Goal: Communication & Community: Share content

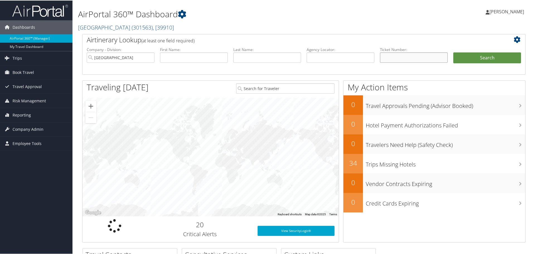
click at [408, 57] on input "text" at bounding box center [414, 57] width 68 height 10
paste input "5267309179171"
type input "5267309179171"
click at [454, 52] on button "Search" at bounding box center [488, 57] width 68 height 11
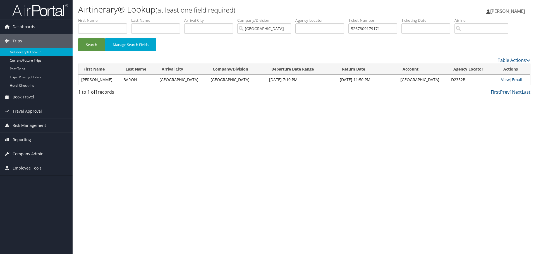
click at [501, 80] on link "View" at bounding box center [505, 79] width 9 height 5
click at [361, 29] on input "5267309179171" at bounding box center [372, 28] width 49 height 10
drag, startPoint x: 361, startPoint y: 29, endPoint x: 366, endPoint y: 28, distance: 4.5
click at [365, 28] on input "5267309179171" at bounding box center [372, 28] width 49 height 10
paste input "0067309179224"
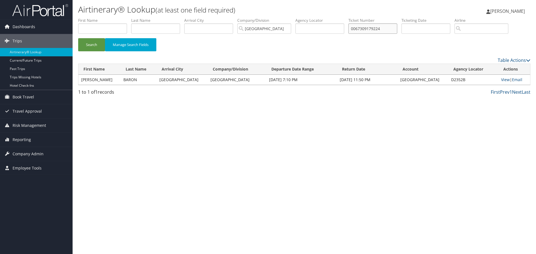
click at [78, 38] on button "Search" at bounding box center [91, 44] width 27 height 13
click at [503, 79] on link "View" at bounding box center [505, 79] width 9 height 5
click at [372, 27] on input "0067309179224" at bounding box center [372, 28] width 49 height 10
paste input "17309179042"
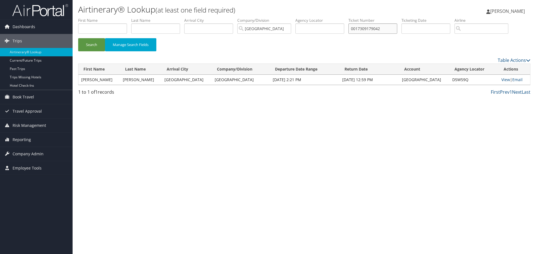
click at [78, 38] on button "Search" at bounding box center [91, 44] width 27 height 13
click at [501, 81] on link "View" at bounding box center [505, 79] width 9 height 5
click at [386, 25] on input "0017309179042" at bounding box center [372, 28] width 49 height 10
paste input "67309179244"
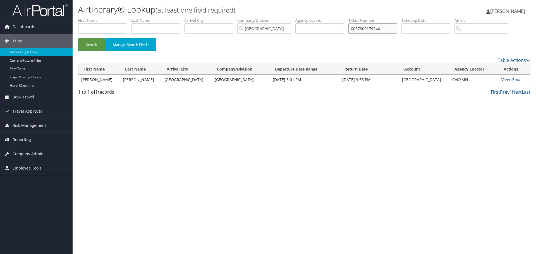
type input "0067309179244"
click at [78, 38] on button "Search" at bounding box center [91, 44] width 27 height 13
click at [500, 82] on td "View | Email" at bounding box center [514, 80] width 32 height 10
click at [501, 80] on link "View" at bounding box center [505, 79] width 9 height 5
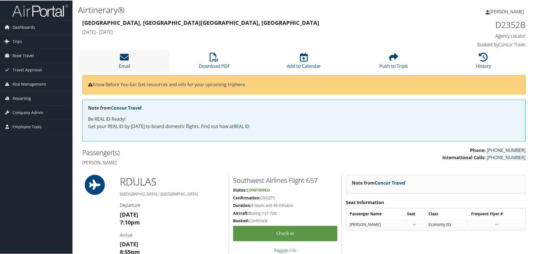
click at [123, 53] on icon at bounding box center [124, 56] width 9 height 9
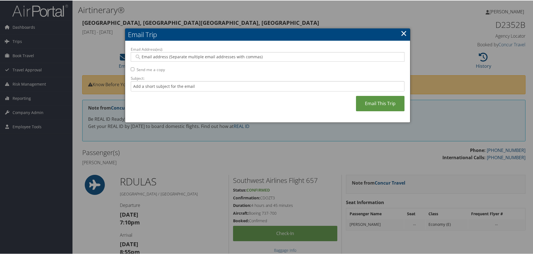
click at [143, 56] on input "Email Address(es):" at bounding box center [267, 57] width 266 height 6
type input "v"
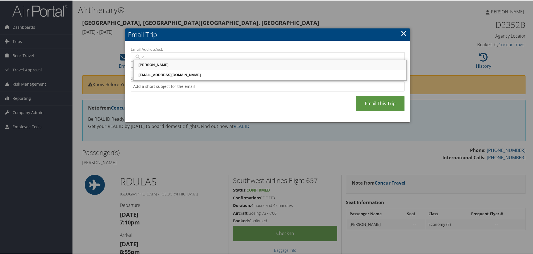
click at [158, 63] on div "Vamshidhar Vallampatla" at bounding box center [269, 65] width 271 height 6
type input "Vamshidhar Vallampatla <VVallampatla@riministreet.com>"
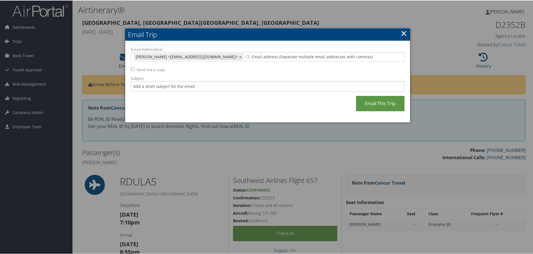
click at [243, 57] on link "×" at bounding box center [241, 57] width 4 height 6
type input "v"
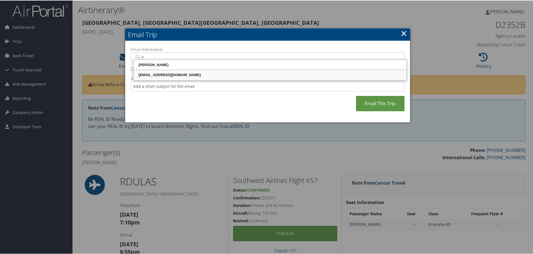
click at [164, 76] on div "vbodda@riministreet.com" at bounding box center [269, 75] width 271 height 6
type input "vbodda@riministreet.com"
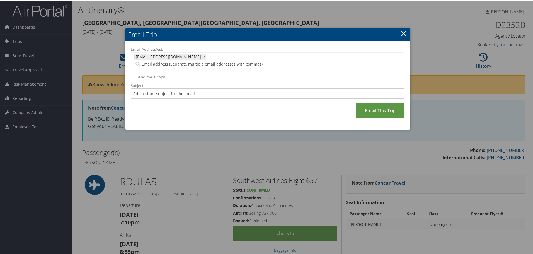
click at [149, 74] on label "Send me a copy" at bounding box center [151, 77] width 28 height 6
click at [134, 74] on input "Send me a copy" at bounding box center [133, 76] width 4 height 4
checkbox input "true"
click at [386, 103] on link "Email This Trip" at bounding box center [380, 110] width 49 height 15
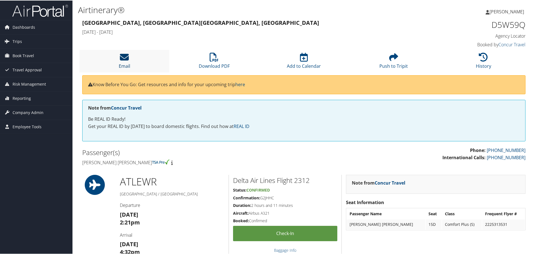
click at [124, 59] on icon at bounding box center [124, 56] width 9 height 9
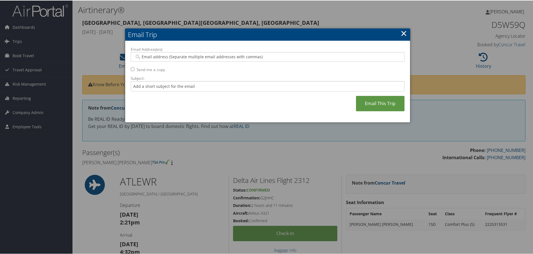
click at [161, 58] on input "Email Address(es):" at bounding box center [267, 57] width 266 height 6
type input "s"
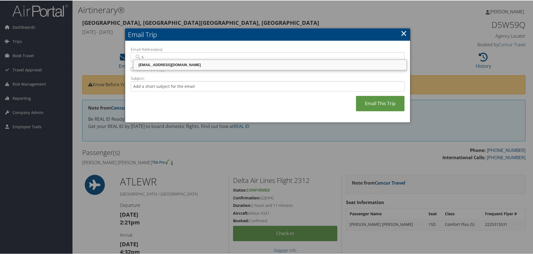
drag, startPoint x: 158, startPoint y: 63, endPoint x: 144, endPoint y: 70, distance: 15.7
click at [158, 63] on div "srauri@riministreet.com" at bounding box center [269, 65] width 271 height 6
type input "srauri@riministreet.com"
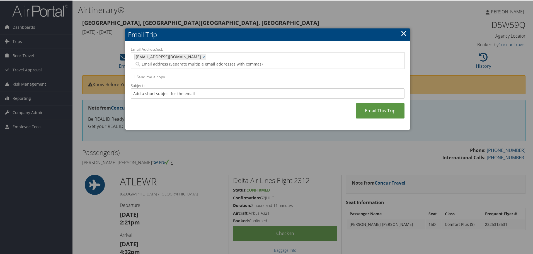
click at [143, 74] on label "Send me a copy" at bounding box center [151, 77] width 28 height 6
click at [134, 74] on input "Send me a copy" at bounding box center [133, 76] width 4 height 4
checkbox input "true"
click at [375, 104] on link "Email This Trip" at bounding box center [380, 110] width 49 height 15
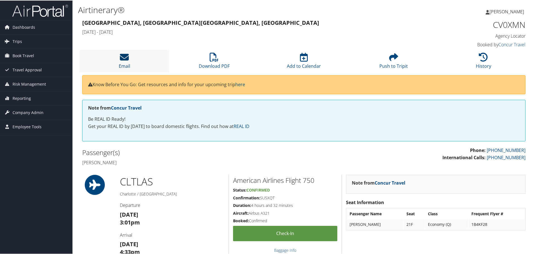
click at [129, 58] on li "Email" at bounding box center [124, 60] width 90 height 23
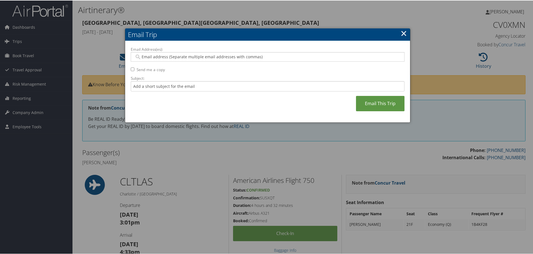
click at [151, 56] on input "Email Address(es):" at bounding box center [267, 57] width 266 height 6
type input "g"
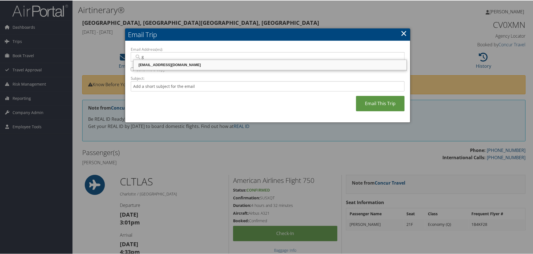
click at [155, 64] on div "grmadana@riministreet.com" at bounding box center [269, 65] width 271 height 6
type input "grmadana@riministreet.com"
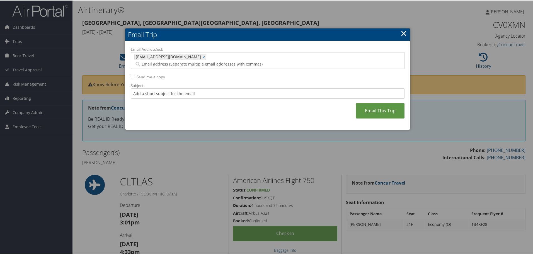
click at [143, 74] on label "Send me a copy" at bounding box center [151, 77] width 28 height 6
click at [134, 74] on input "Send me a copy" at bounding box center [133, 76] width 4 height 4
checkbox input "true"
drag, startPoint x: 382, startPoint y: 100, endPoint x: 377, endPoint y: 101, distance: 4.9
click at [380, 103] on link "Email This Trip" at bounding box center [380, 110] width 49 height 15
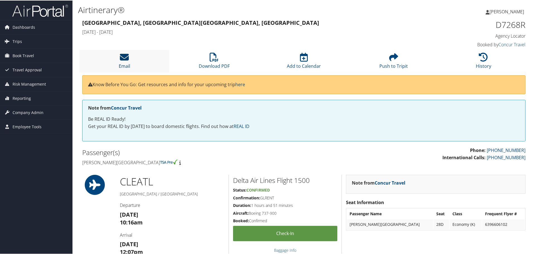
click at [123, 54] on icon at bounding box center [124, 56] width 9 height 9
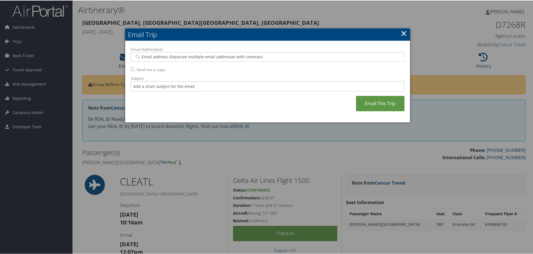
click at [158, 56] on input "Email Address(es):" at bounding box center [267, 57] width 266 height 6
click at [174, 55] on input "Email Address(es):" at bounding box center [267, 57] width 266 height 6
type input "r"
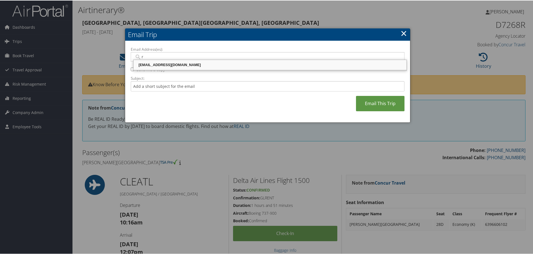
click at [155, 65] on div "[EMAIL_ADDRESS][DOMAIN_NAME]" at bounding box center [269, 65] width 271 height 6
type input "[EMAIL_ADDRESS][DOMAIN_NAME]"
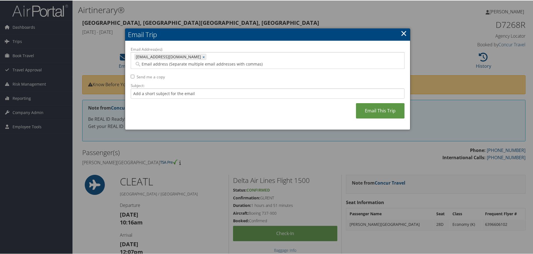
click at [147, 74] on label "Send me a copy" at bounding box center [151, 77] width 28 height 6
click at [134, 74] on input "Send me a copy" at bounding box center [133, 76] width 4 height 4
checkbox input "true"
click at [365, 103] on link "Email This Trip" at bounding box center [380, 110] width 49 height 15
